Goal: Task Accomplishment & Management: Use online tool/utility

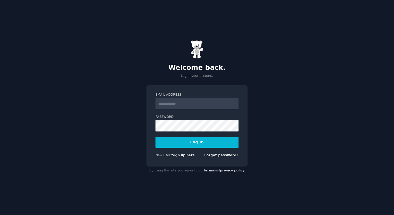
drag, startPoint x: 0, startPoint y: 0, endPoint x: 180, endPoint y: 100, distance: 205.7
click at [180, 100] on input "Email Address" at bounding box center [197, 103] width 83 height 11
type input "**********"
click at [156, 137] on button "Log In" at bounding box center [197, 142] width 83 height 11
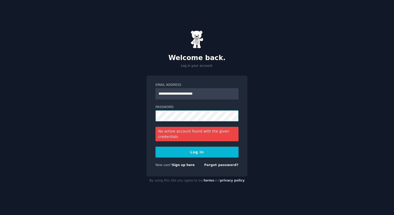
click at [145, 114] on div "**********" at bounding box center [197, 107] width 394 height 215
click at [156, 147] on button "Log In" at bounding box center [197, 152] width 83 height 11
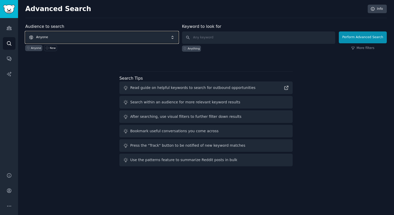
click at [69, 37] on span "Anyone" at bounding box center [101, 37] width 153 height 12
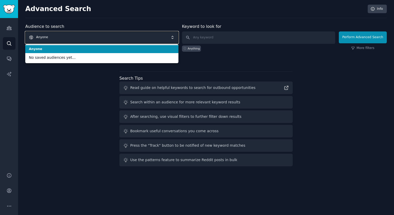
click at [69, 38] on span "Anyone" at bounding box center [101, 37] width 153 height 12
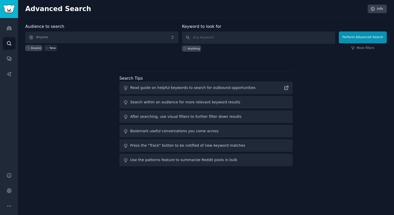
click at [53, 46] on div "New" at bounding box center [53, 48] width 6 height 4
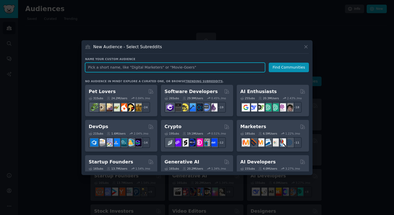
click at [165, 67] on input "text" at bounding box center [175, 68] width 180 height 10
type input "roofing"
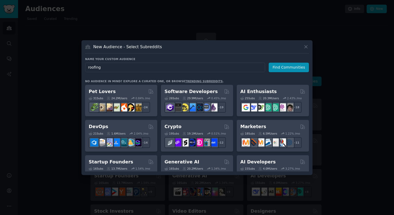
click at [308, 43] on div "New Audience - Select Subreddits Name your custom audience Audience Name roofin…" at bounding box center [197, 107] width 231 height 135
click at [307, 47] on icon at bounding box center [305, 46] width 5 height 5
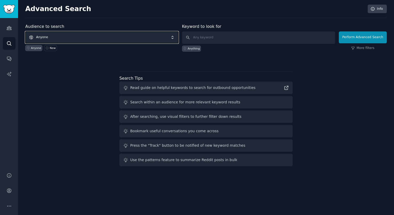
click at [101, 36] on span "Anyone" at bounding box center [101, 37] width 153 height 12
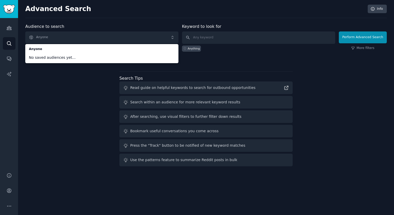
click at [67, 59] on span "No saved audiences yet..." at bounding box center [102, 57] width 146 height 5
click at [54, 78] on div "Audience to search Anyone Anyone No saved audiences yet... Anyone New Keyword t…" at bounding box center [206, 95] width 362 height 145
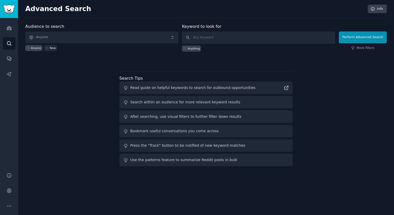
click at [50, 46] on div "New" at bounding box center [53, 48] width 6 height 4
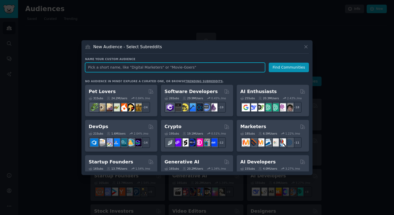
click at [154, 67] on input "text" at bounding box center [175, 68] width 180 height 10
type input "roofing"
click button "Find Communities" at bounding box center [289, 68] width 40 height 10
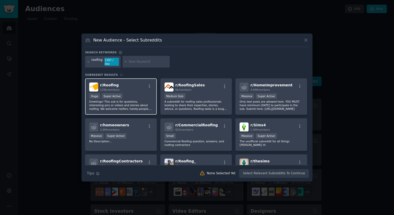
click at [136, 93] on div "Huge Super Active" at bounding box center [120, 96] width 63 height 6
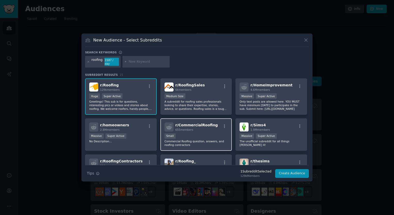
click at [206, 123] on span "r/ CommercialRoofing" at bounding box center [196, 125] width 43 height 4
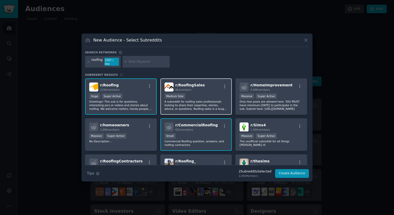
click at [214, 93] on div "Medium Size" at bounding box center [196, 96] width 63 height 6
click at [134, 61] on input "text" at bounding box center [148, 62] width 39 height 5
type input "facility management"
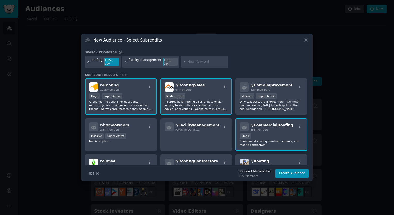
click at [88, 61] on icon at bounding box center [88, 61] width 3 height 3
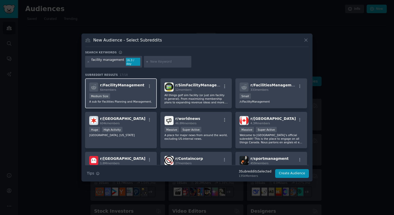
click at [141, 100] on p "A sub for Facilities Planning and Management." at bounding box center [120, 102] width 63 height 4
click at [88, 62] on icon at bounding box center [88, 61] width 3 height 3
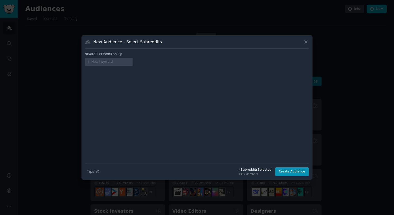
click at [101, 62] on input "text" at bounding box center [111, 62] width 39 height 5
type input "architecture"
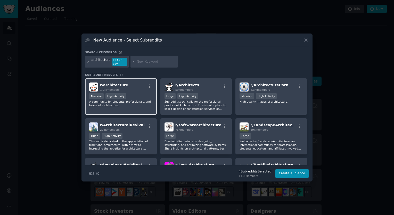
click at [143, 93] on div "Massive High Activity" at bounding box center [120, 96] width 63 height 6
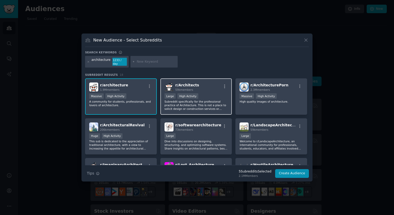
click at [217, 101] on p "Subreddit specifically for the professional practice of Architecture. This is n…" at bounding box center [196, 105] width 63 height 11
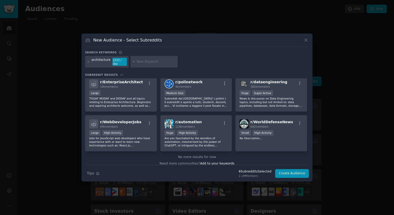
scroll to position [165, 0]
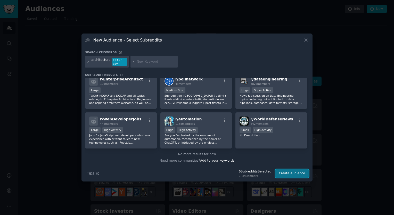
click at [293, 171] on button "Create Audience" at bounding box center [292, 173] width 34 height 9
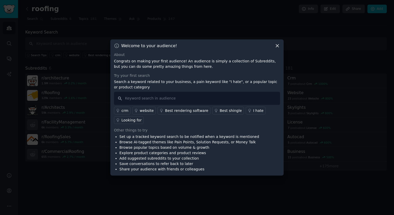
click at [279, 45] on icon at bounding box center [277, 45] width 5 height 5
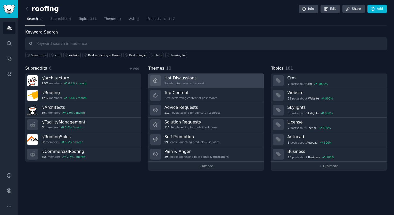
click at [216, 85] on link "Hot Discussions Popular discussions this week" at bounding box center [206, 81] width 116 height 15
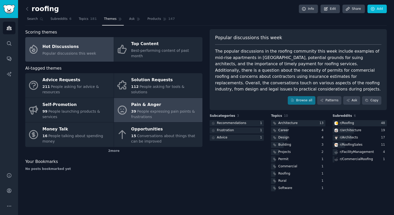
click at [159, 109] on div "39 People expressing pain points & frustrations" at bounding box center [165, 114] width 69 height 11
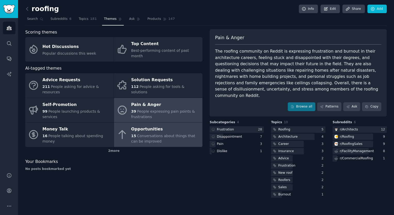
click at [157, 125] on div "Opportunities" at bounding box center [165, 129] width 69 height 8
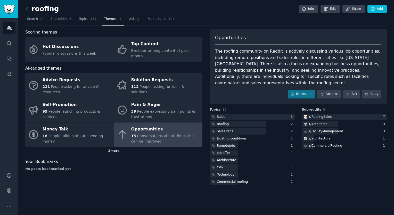
click at [114, 147] on div "2 more" at bounding box center [113, 151] width 177 height 8
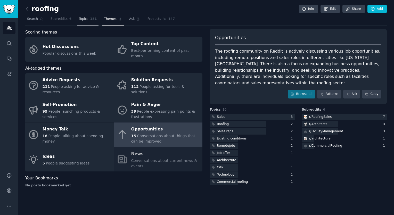
click at [83, 19] on span "Topics" at bounding box center [84, 19] width 10 height 5
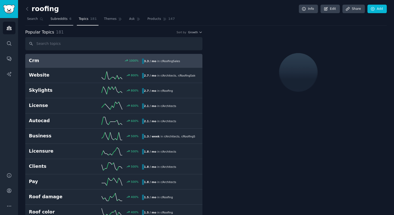
click at [51, 19] on span "Subreddits" at bounding box center [59, 19] width 17 height 5
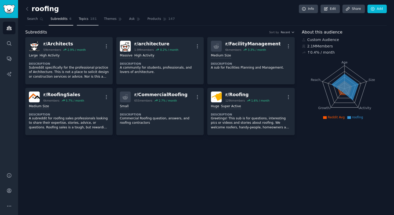
click at [85, 23] on link "Topics 181" at bounding box center [88, 20] width 22 height 11
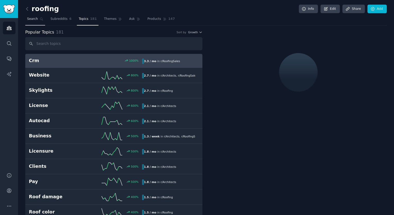
click at [33, 23] on link "Search" at bounding box center [35, 20] width 20 height 11
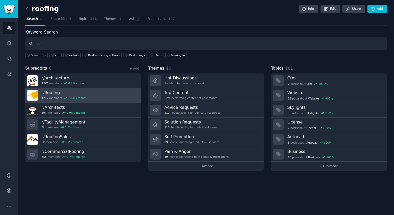
type input "c"
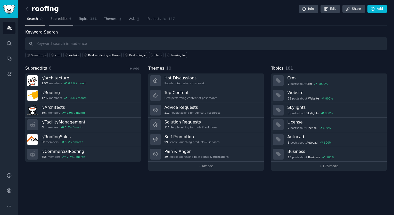
click at [60, 17] on span "Subreddits" at bounding box center [59, 19] width 17 height 5
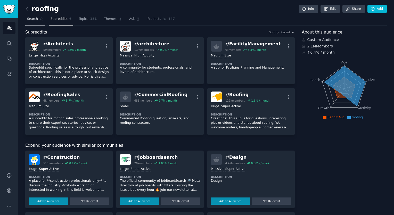
click at [30, 21] on span "Search" at bounding box center [32, 19] width 11 height 5
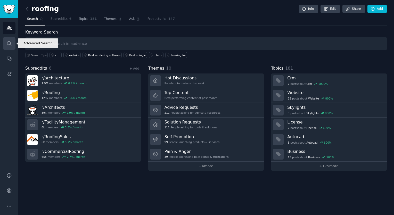
click at [10, 43] on icon "Sidebar" at bounding box center [9, 43] width 4 height 4
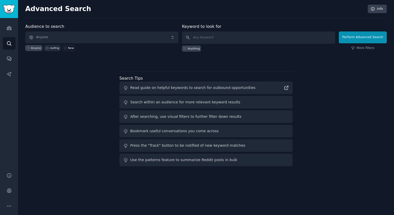
click at [46, 47] on icon at bounding box center [47, 48] width 4 height 4
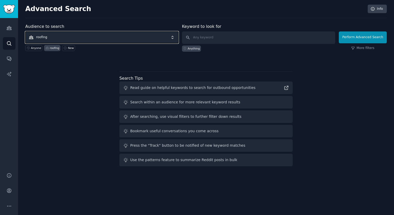
click at [47, 35] on span "roofing" at bounding box center [101, 37] width 153 height 12
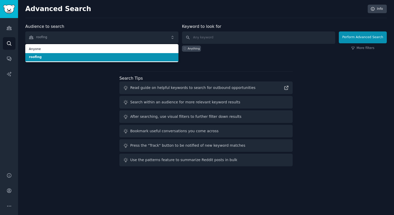
click at [40, 55] on span "roofing" at bounding box center [102, 57] width 146 height 5
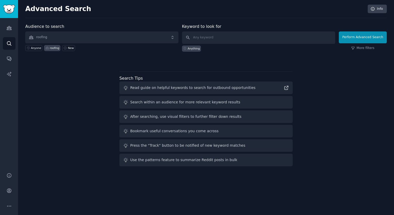
click at [51, 50] on div "roofing" at bounding box center [52, 48] width 16 height 6
click at [9, 29] on icon "Sidebar" at bounding box center [8, 27] width 5 height 5
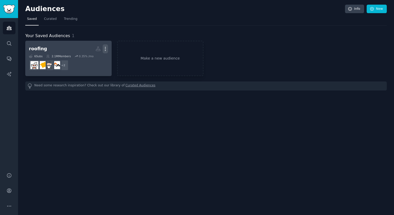
click at [105, 48] on icon "button" at bounding box center [105, 48] width 5 height 5
click at [61, 48] on h2 "roofing Custom Audience More" at bounding box center [68, 48] width 79 height 9
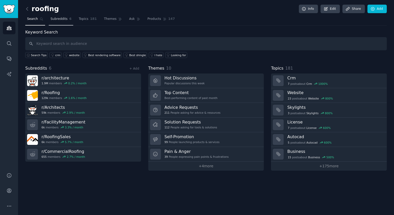
click at [57, 19] on span "Subreddits" at bounding box center [59, 19] width 17 height 5
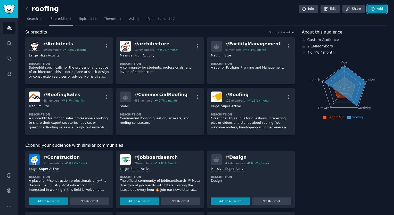
click at [381, 10] on link "Add" at bounding box center [377, 9] width 19 height 9
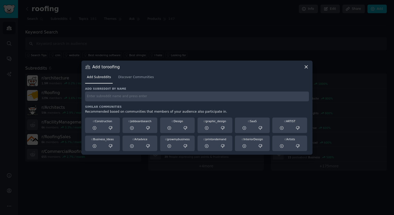
click at [124, 102] on div "Add subreddit by name Similar Communities Recommended based on communities that…" at bounding box center [197, 119] width 224 height 64
click at [124, 100] on input "text" at bounding box center [197, 97] width 224 height 10
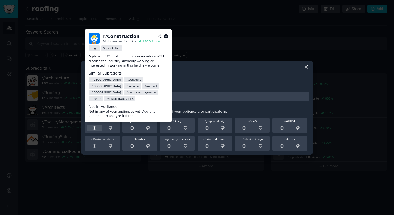
click at [93, 126] on icon at bounding box center [94, 128] width 5 height 5
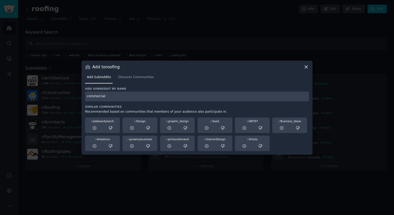
click at [122, 97] on input "commercial" at bounding box center [197, 97] width 224 height 10
type input "commercial real"
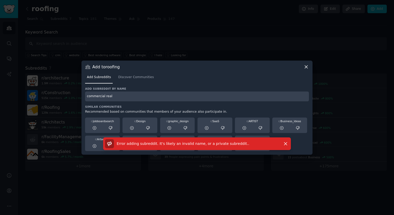
click at [128, 100] on input "commercial real" at bounding box center [197, 97] width 224 height 10
click at [134, 81] on link "Discover Communities" at bounding box center [135, 78] width 39 height 11
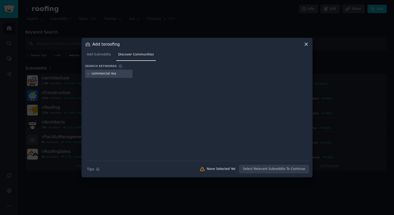
type input "commercial real"
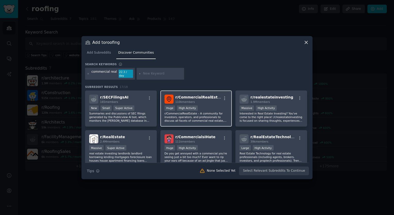
click at [211, 106] on div "Huge High Activity" at bounding box center [196, 109] width 63 height 6
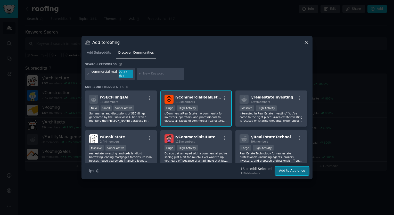
click at [285, 168] on button "Add to Audience" at bounding box center [292, 171] width 34 height 9
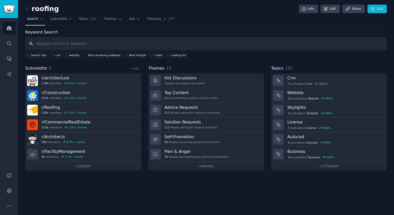
click at [86, 40] on input "text" at bounding box center [206, 43] width 362 height 13
click at [381, 10] on link "Add" at bounding box center [377, 9] width 19 height 9
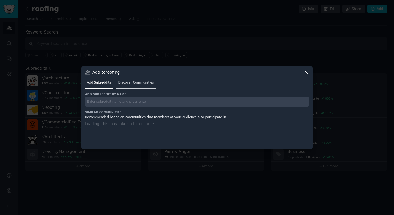
click at [134, 86] on link "Discover Communities" at bounding box center [135, 84] width 39 height 11
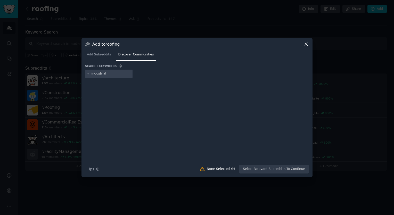
type input "industrial"
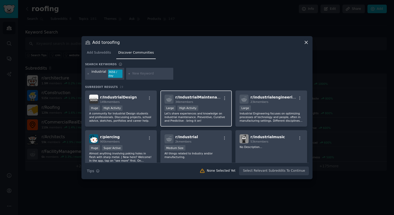
click at [204, 109] on div ">= 80th percentile for submissions / day Large High Activity" at bounding box center [196, 109] width 63 height 6
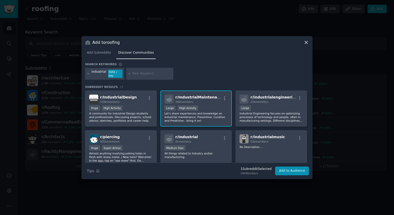
click at [88, 73] on icon at bounding box center [88, 73] width 3 height 3
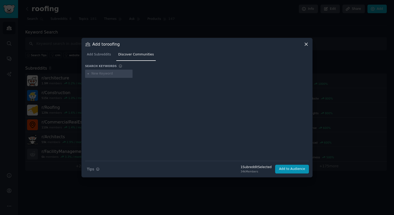
click at [106, 74] on input "text" at bounding box center [111, 73] width 39 height 5
type input "industrial real"
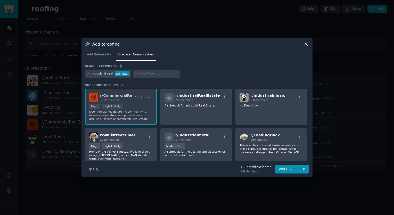
click at [89, 74] on icon at bounding box center [88, 73] width 3 height 3
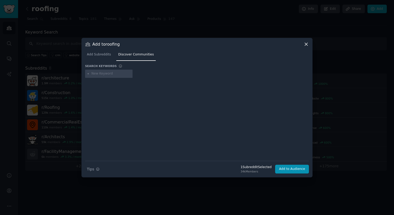
click at [101, 75] on input "text" at bounding box center [111, 73] width 39 height 5
type input "commercial"
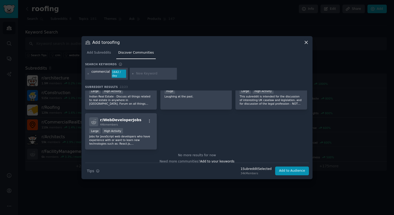
scroll to position [259, 0]
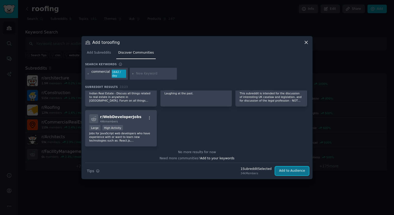
click at [300, 171] on button "Add to Audience" at bounding box center [292, 171] width 34 height 9
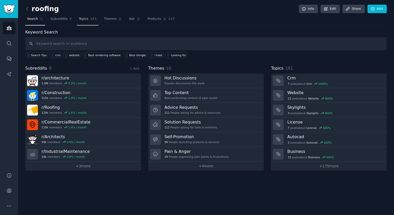
click at [82, 19] on span "Topics" at bounding box center [84, 19] width 10 height 5
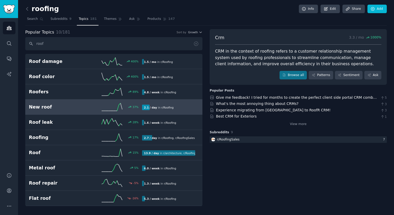
type input "roof"
click at [83, 107] on h2 "New roof" at bounding box center [57, 107] width 57 height 6
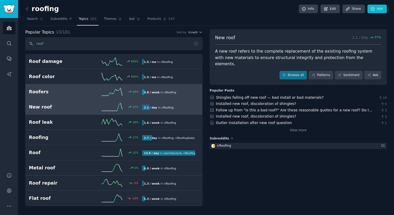
click at [37, 93] on h2 "Roofers" at bounding box center [57, 92] width 57 height 6
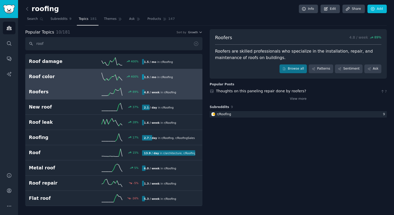
click at [58, 72] on link "Roof color 400 % 1.5 / mo in r/ Roofing" at bounding box center [113, 76] width 177 height 15
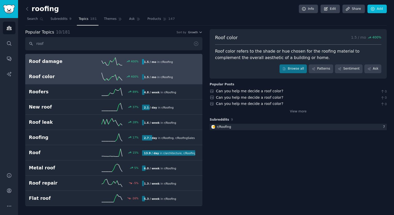
click at [60, 58] on h2 "Roof damage" at bounding box center [57, 61] width 57 height 6
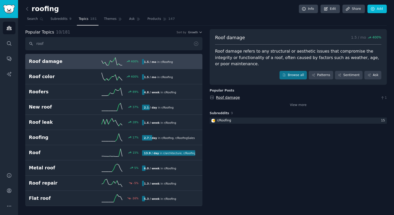
click at [230, 95] on link "Roof damage" at bounding box center [228, 97] width 24 height 4
click at [212, 0] on div "roofing Info Edit Share Add Search Subreddits 9 Topics 181 Themes Ask Products …" at bounding box center [206, 107] width 376 height 215
